Goal: Task Accomplishment & Management: Manage account settings

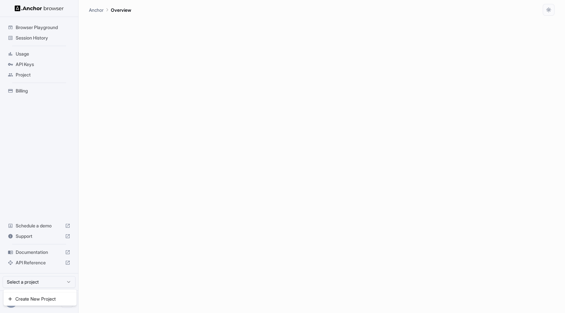
click at [60, 285] on html "Browser Playground Session History Usage API Keys Project Billing Schedule a de…" at bounding box center [282, 156] width 565 height 313
click at [147, 253] on html "Browser Playground Session History Usage API Keys Project Billing Schedule a de…" at bounding box center [282, 156] width 565 height 313
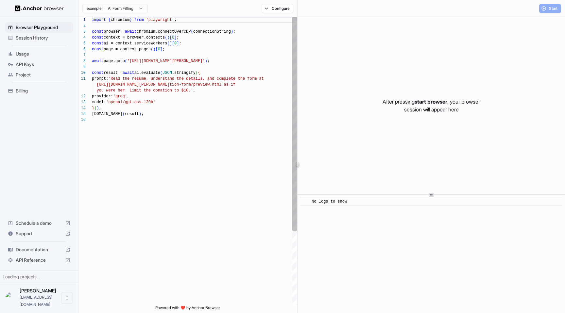
scroll to position [59, 0]
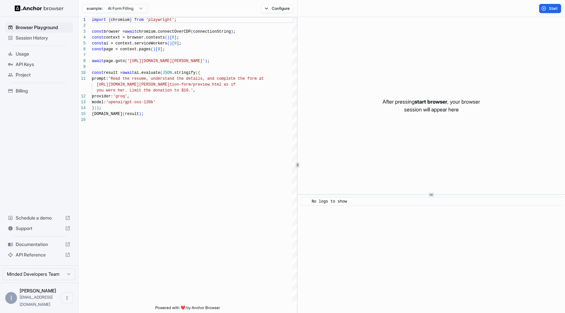
click at [34, 56] on span "Usage" at bounding box center [43, 54] width 55 height 7
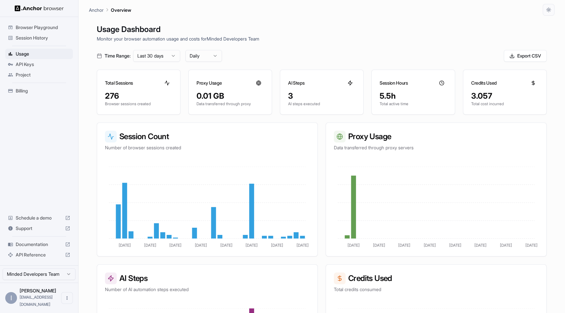
click at [37, 39] on span "Session History" at bounding box center [43, 38] width 55 height 7
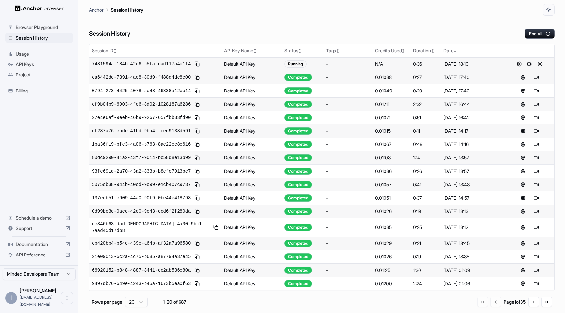
click at [203, 65] on div "7481594a-184b-42e6-b5fa-cad117a4c1f4" at bounding box center [155, 64] width 127 height 8
click at [166, 66] on span "7481594a-184b-42e6-b5fa-cad117a4c1f4" at bounding box center [141, 64] width 99 height 7
click at [518, 65] on button at bounding box center [519, 64] width 8 height 8
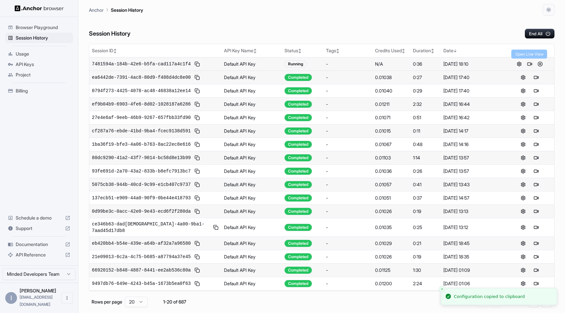
click at [528, 64] on button at bounding box center [529, 64] width 8 height 8
click at [519, 66] on button at bounding box center [519, 64] width 8 height 8
click at [539, 65] on button at bounding box center [540, 64] width 8 height 8
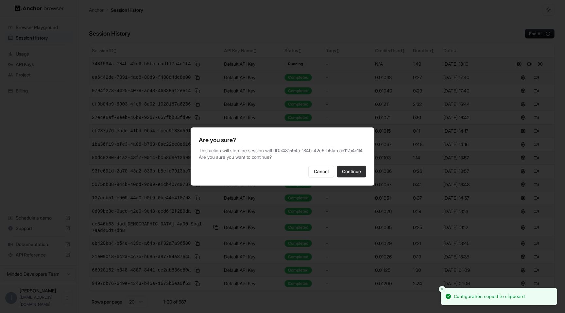
click at [354, 174] on button "Continue" at bounding box center [350, 172] width 29 height 12
